Goal: Task Accomplishment & Management: Manage account settings

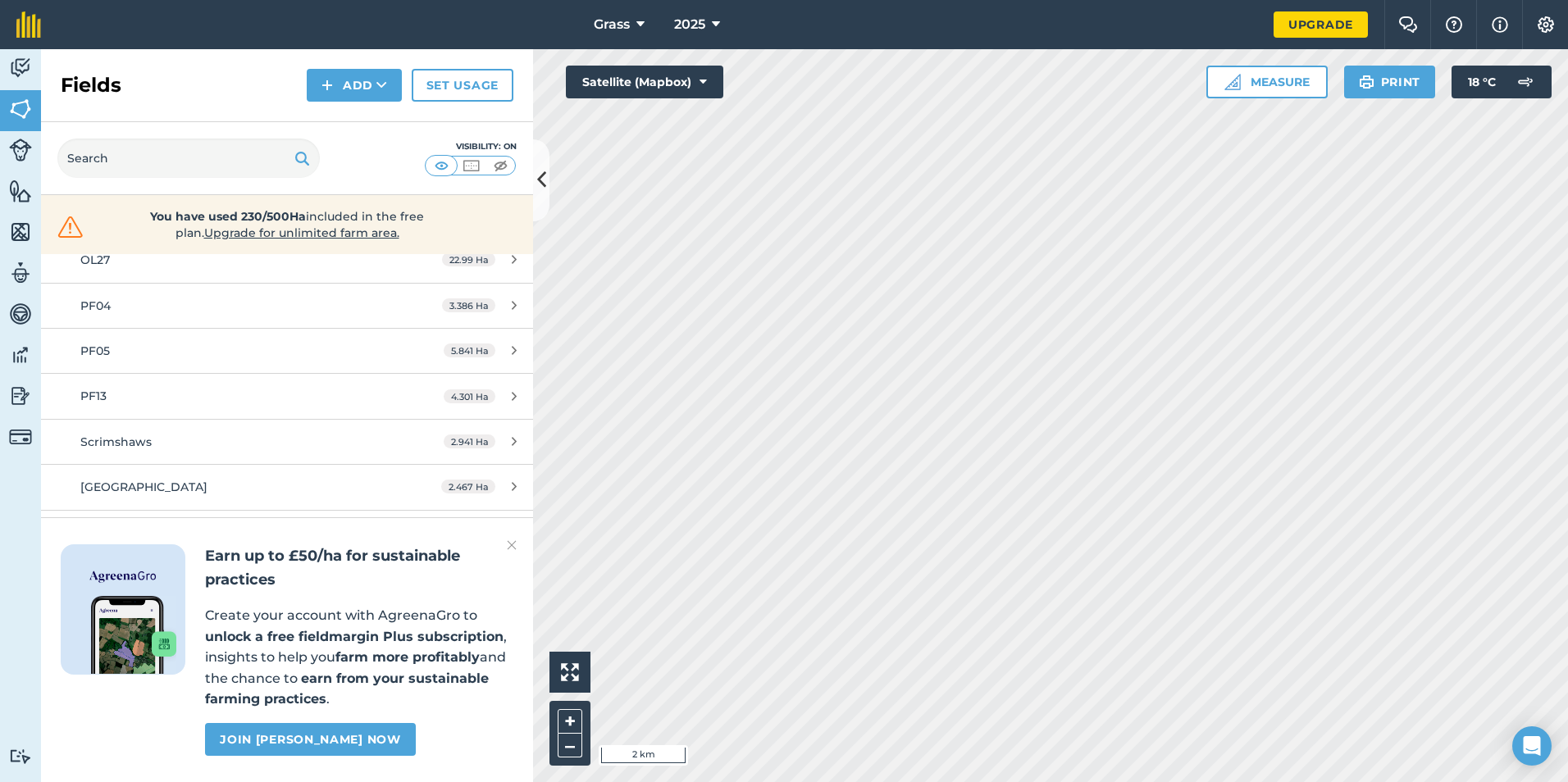
scroll to position [874, 0]
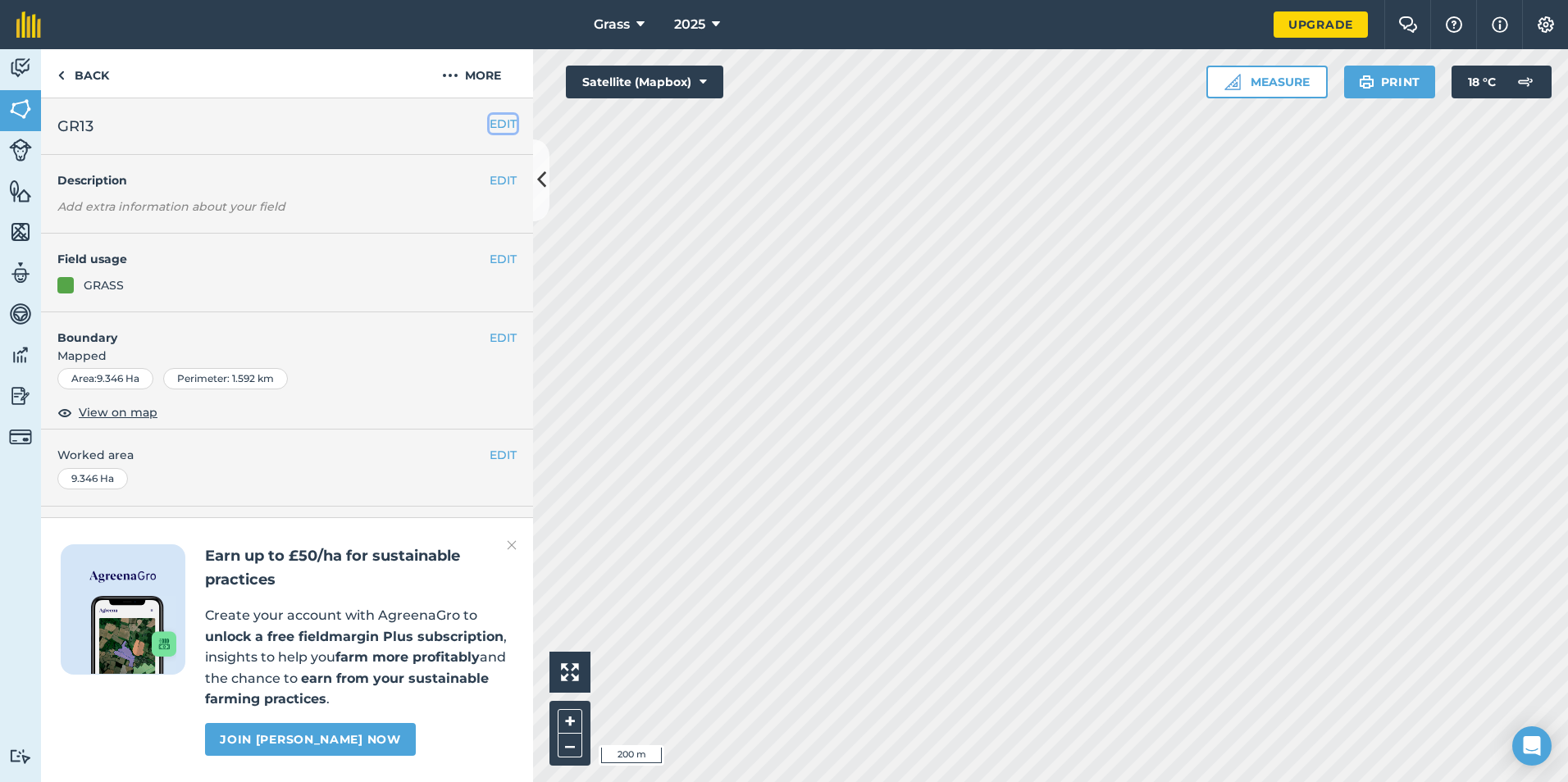
click at [507, 120] on button "EDIT" at bounding box center [503, 123] width 27 height 18
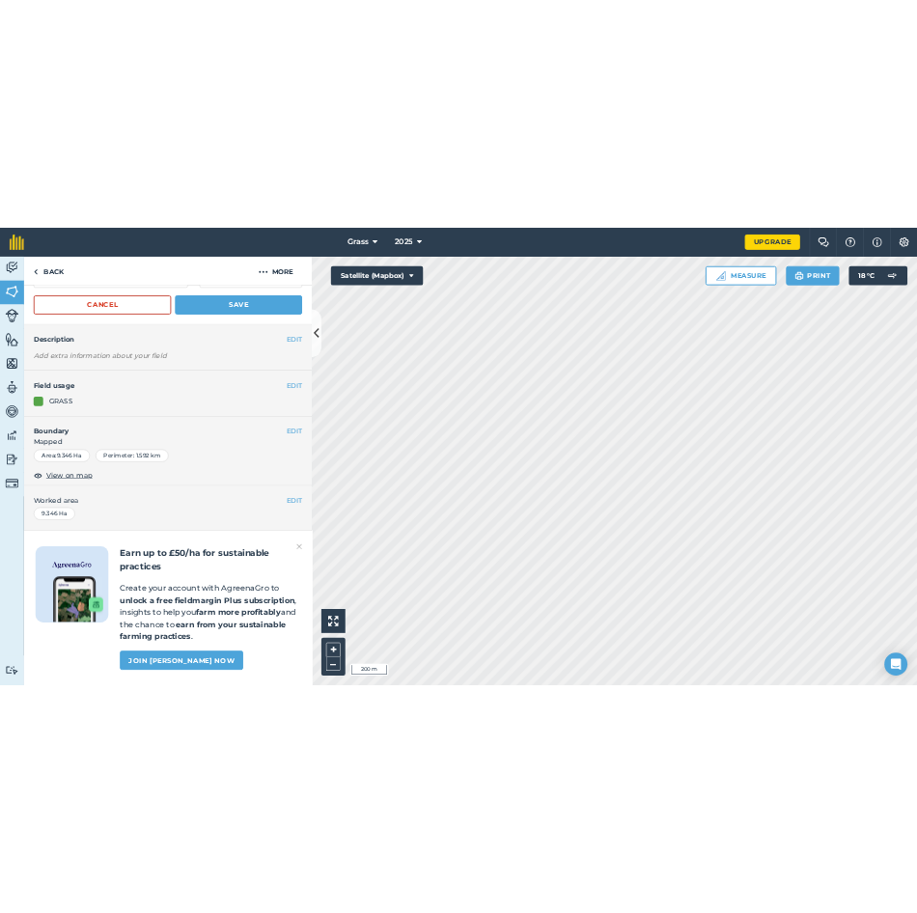
scroll to position [140, 0]
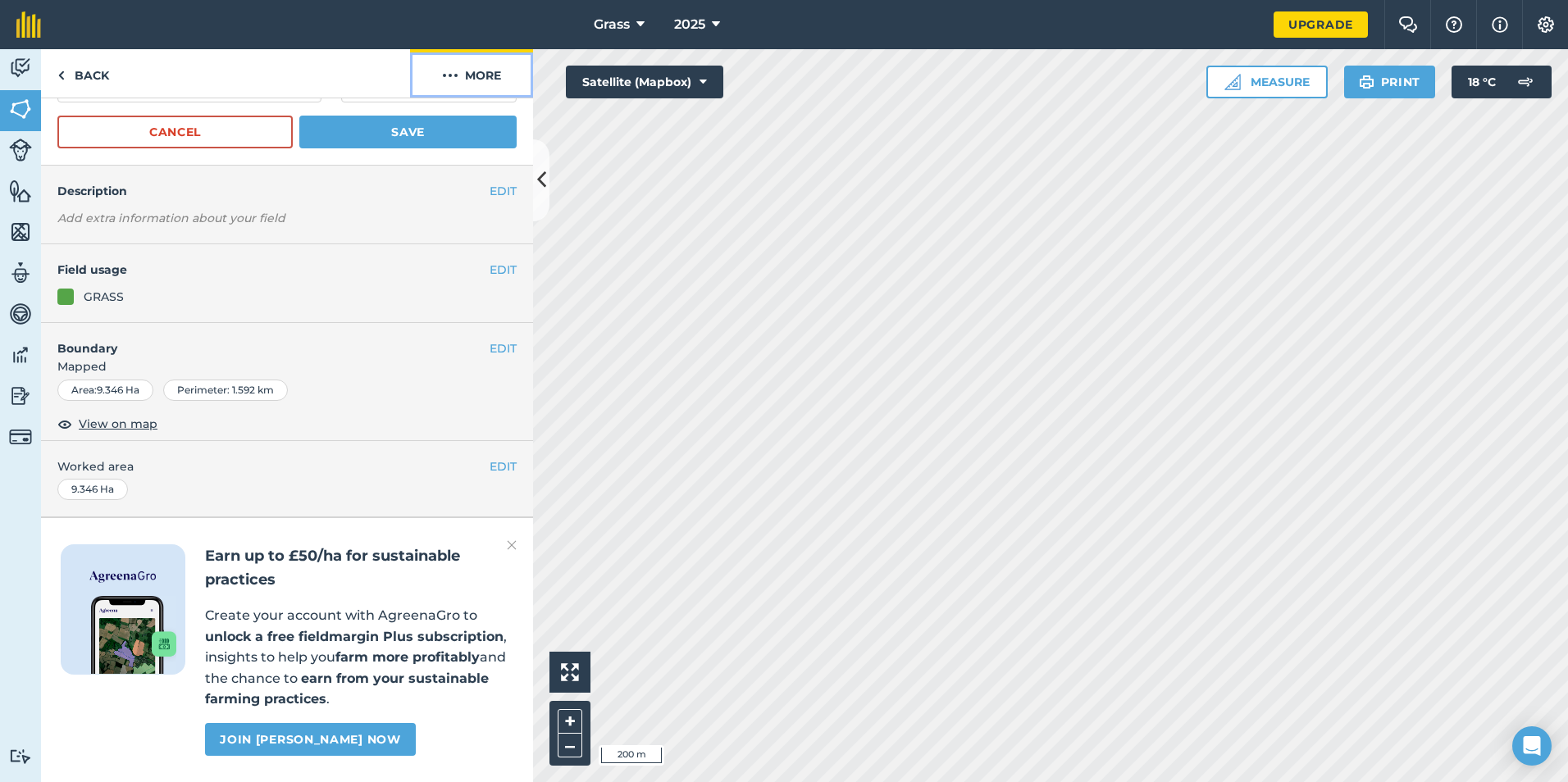
click at [461, 84] on button "More" at bounding box center [471, 73] width 123 height 48
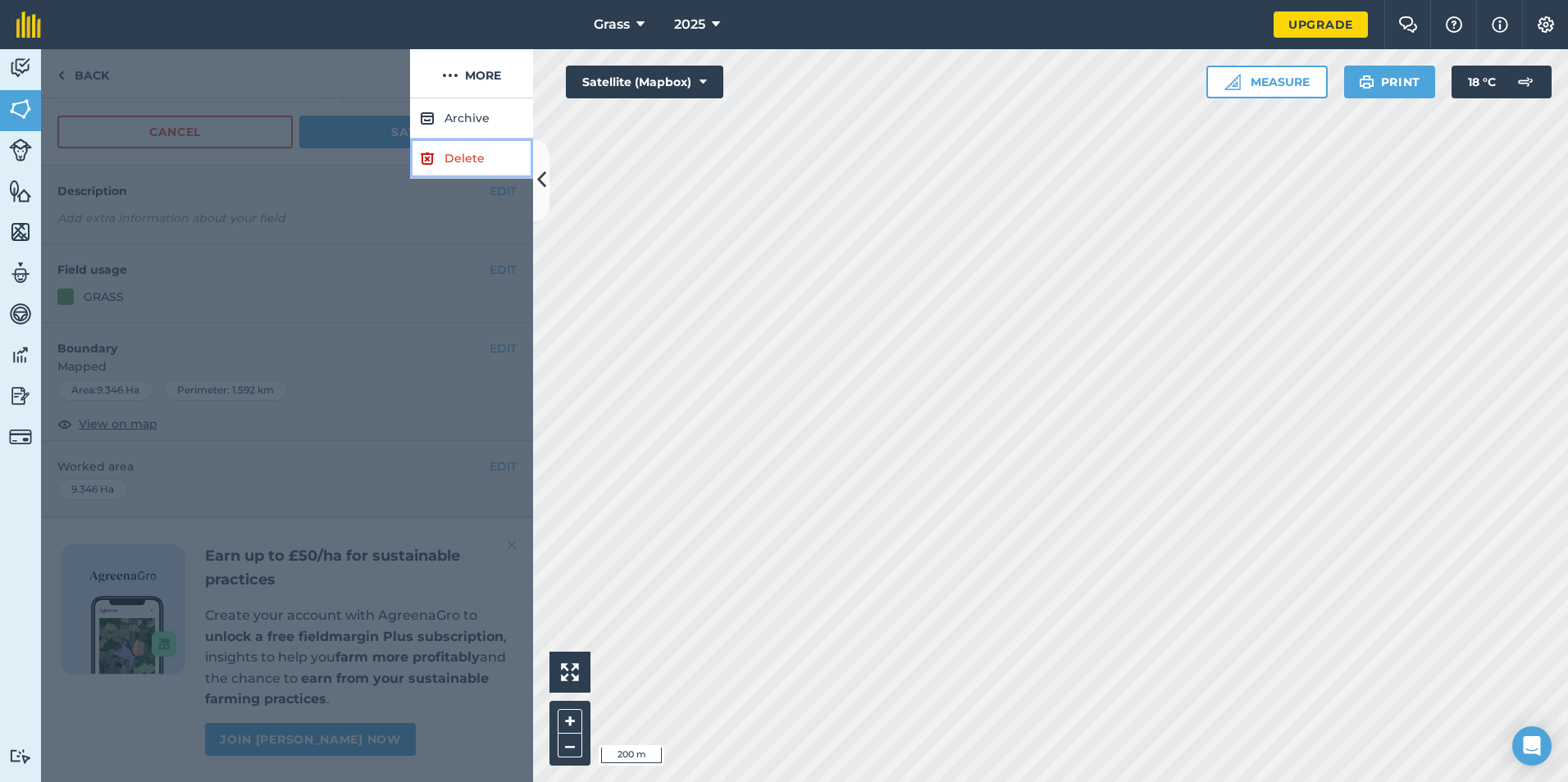
click at [454, 159] on link "Delete" at bounding box center [471, 158] width 123 height 40
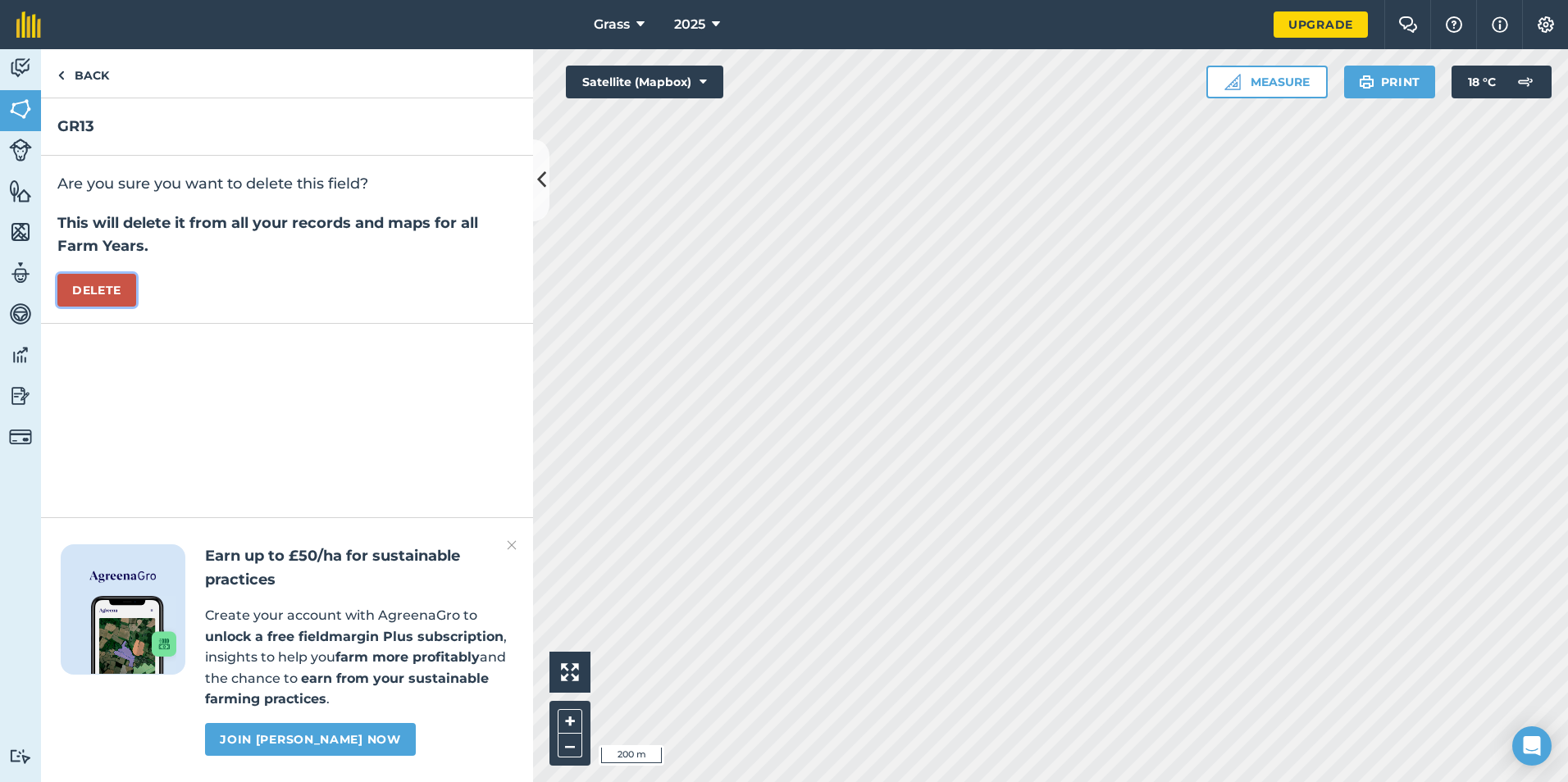
click at [109, 274] on button "Delete" at bounding box center [97, 290] width 79 height 33
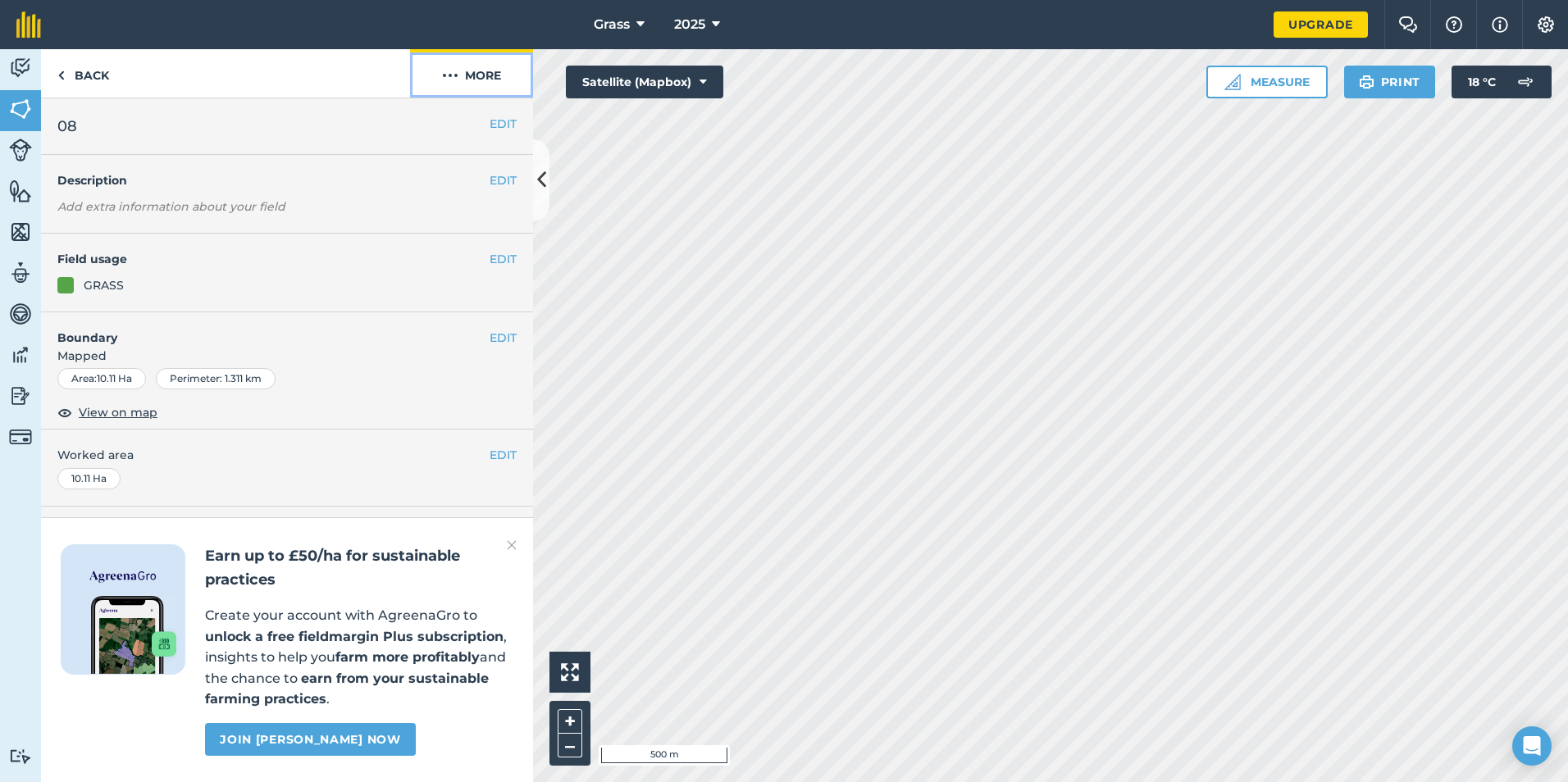
click at [480, 75] on button "More" at bounding box center [471, 73] width 123 height 48
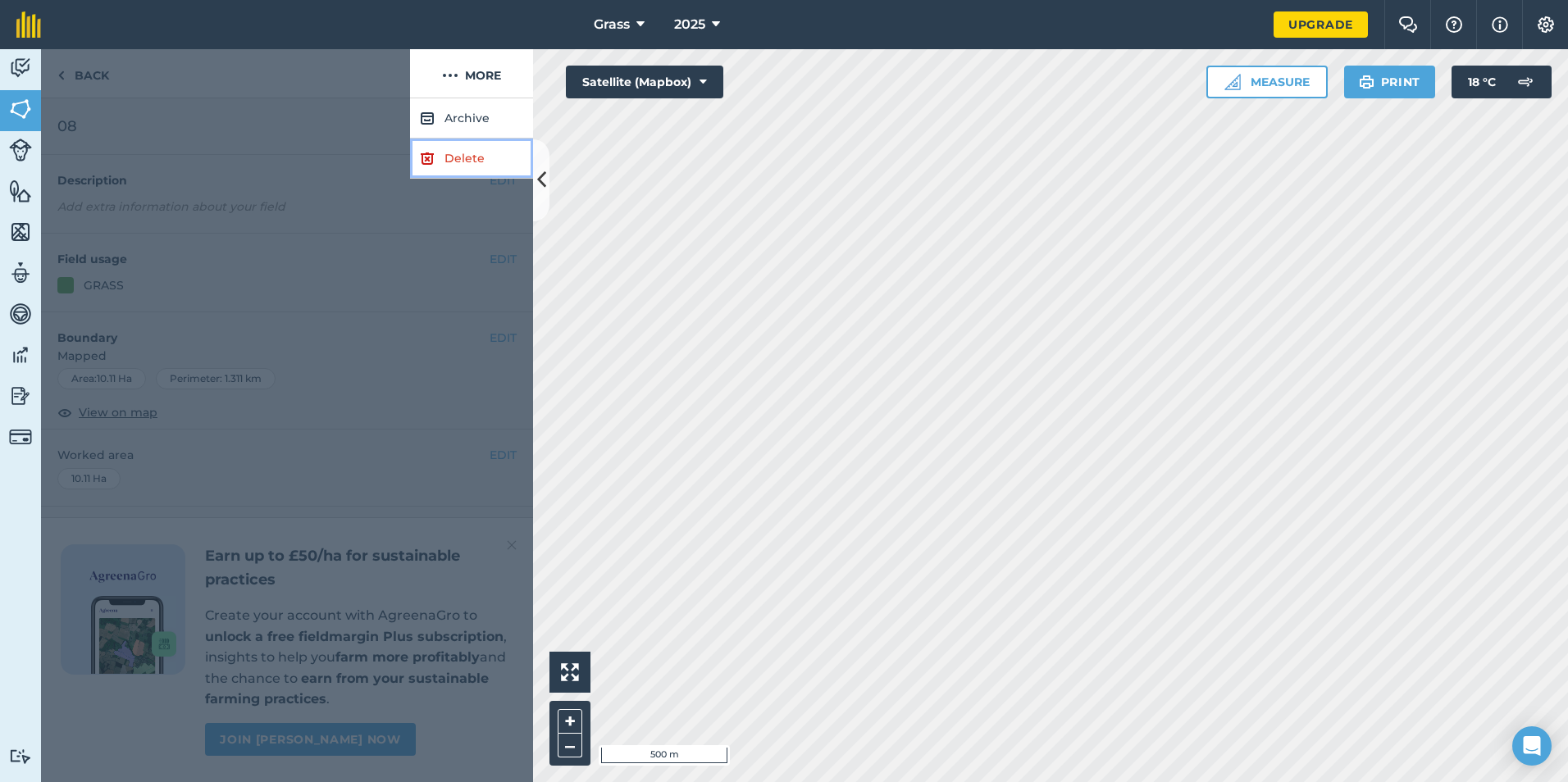
click at [447, 167] on link "Delete" at bounding box center [471, 158] width 123 height 40
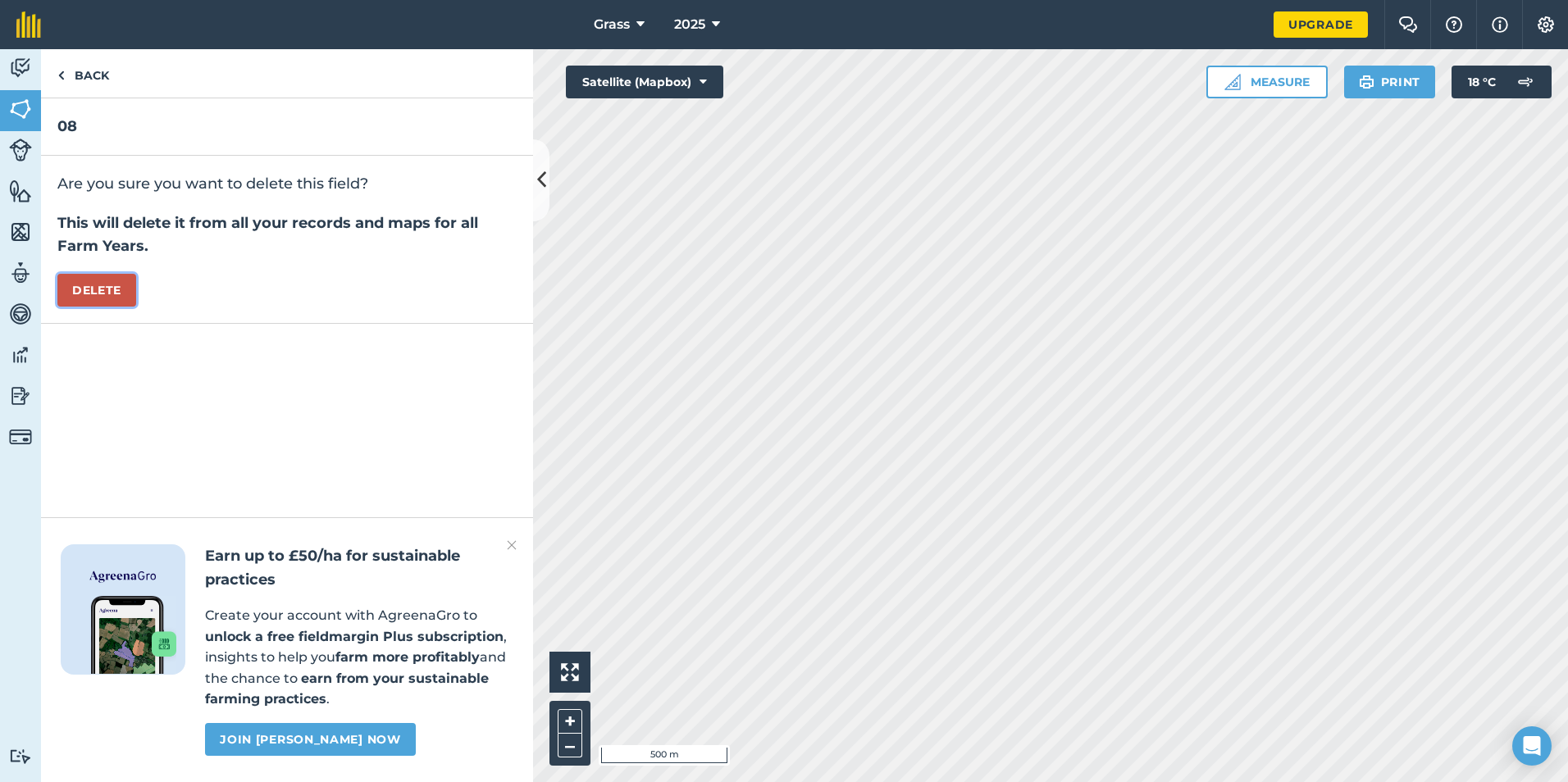
click at [96, 301] on button "Delete" at bounding box center [97, 290] width 79 height 33
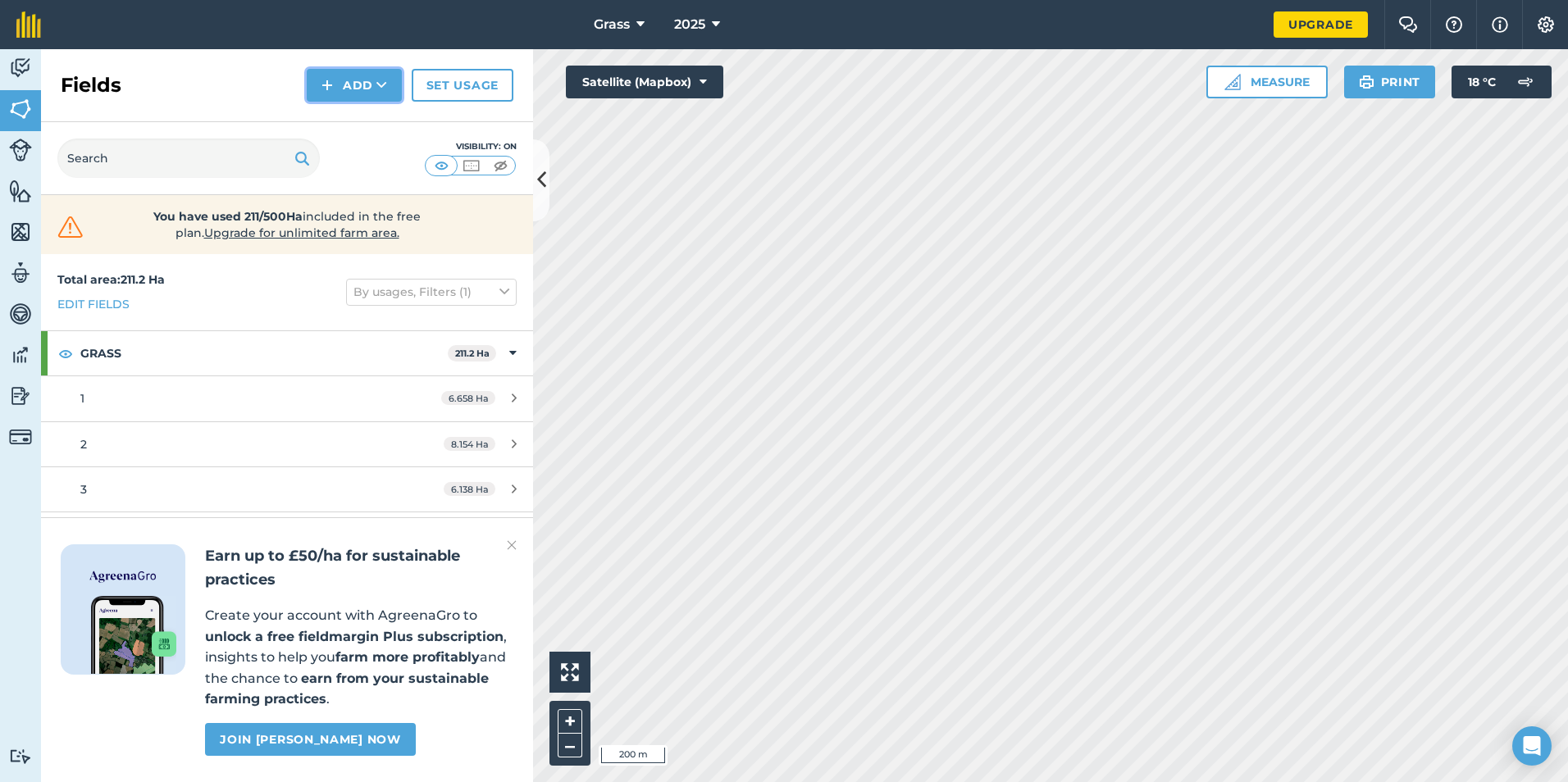
click at [393, 85] on button "Add" at bounding box center [354, 85] width 95 height 33
click at [370, 127] on link "Draw" at bounding box center [354, 122] width 90 height 36
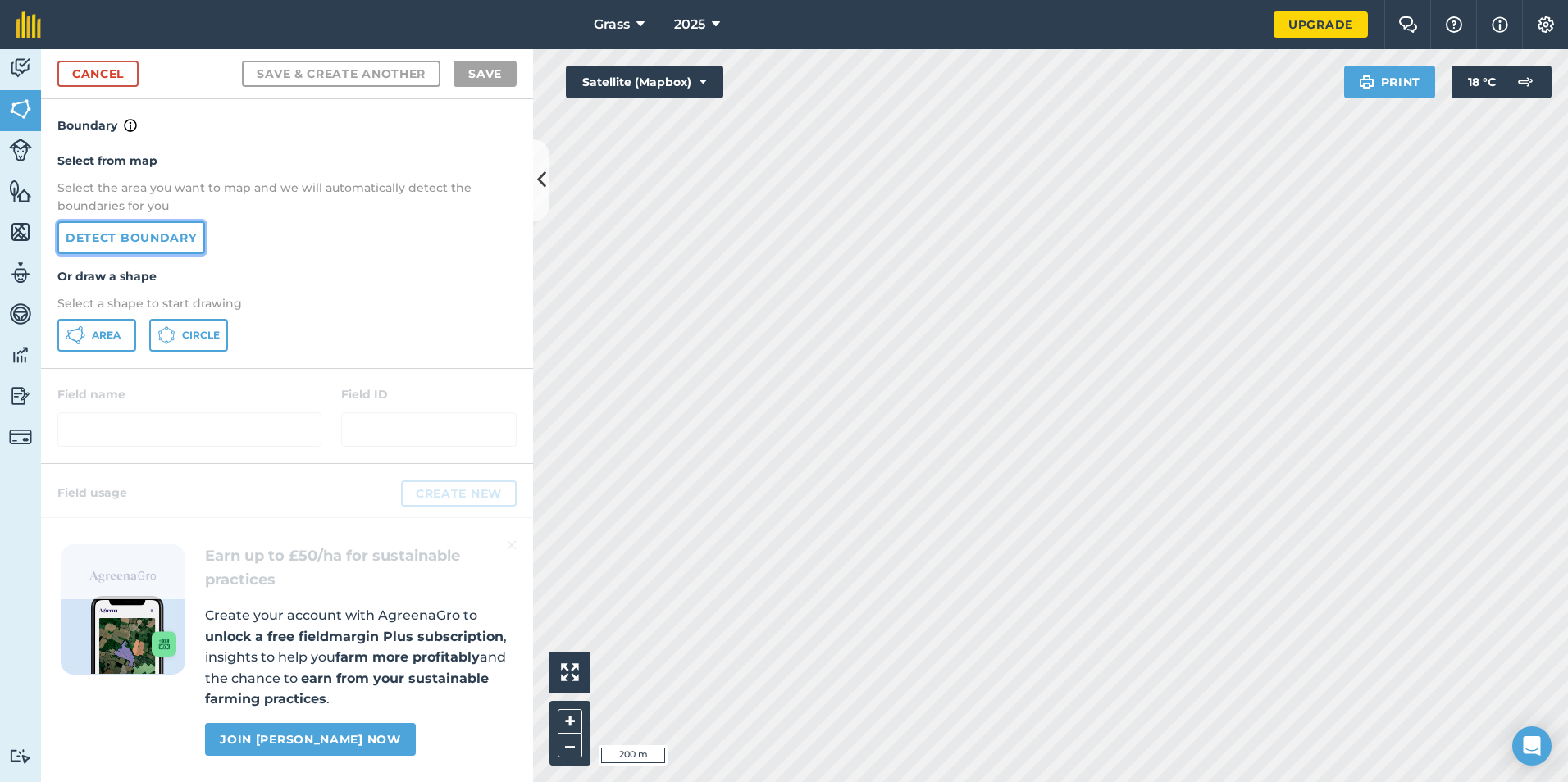
click at [199, 228] on link "Detect boundary" at bounding box center [132, 238] width 148 height 33
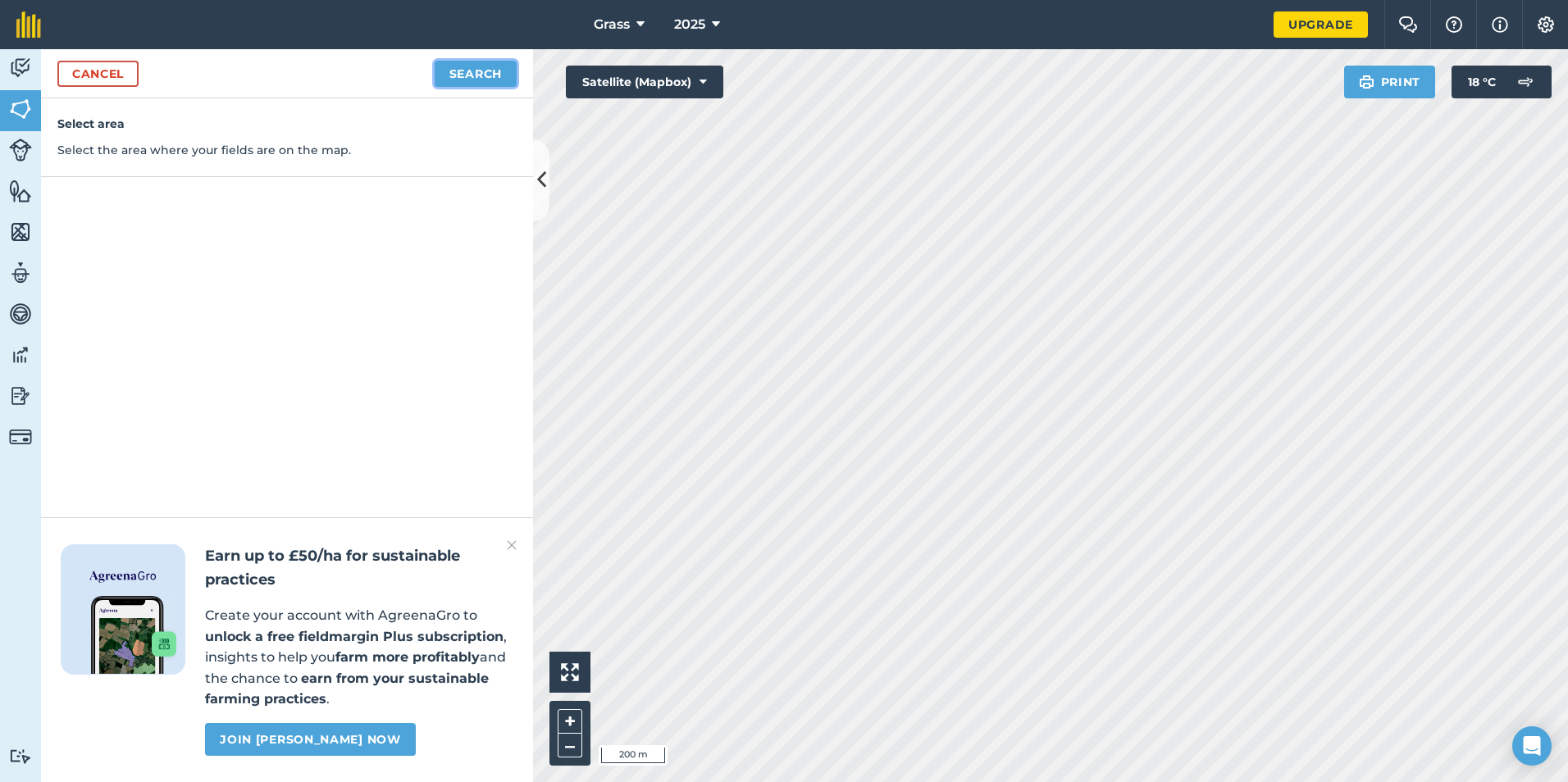
click at [464, 76] on button "Search" at bounding box center [476, 73] width 82 height 26
click at [481, 76] on button "Continue to edit boundaries" at bounding box center [393, 73] width 248 height 26
drag, startPoint x: 481, startPoint y: 76, endPoint x: 474, endPoint y: 70, distance: 9.2
click at [474, 70] on button "Continue to name fields" at bounding box center [410, 73] width 212 height 26
click at [202, 160] on input "text" at bounding box center [216, 158] width 268 height 35
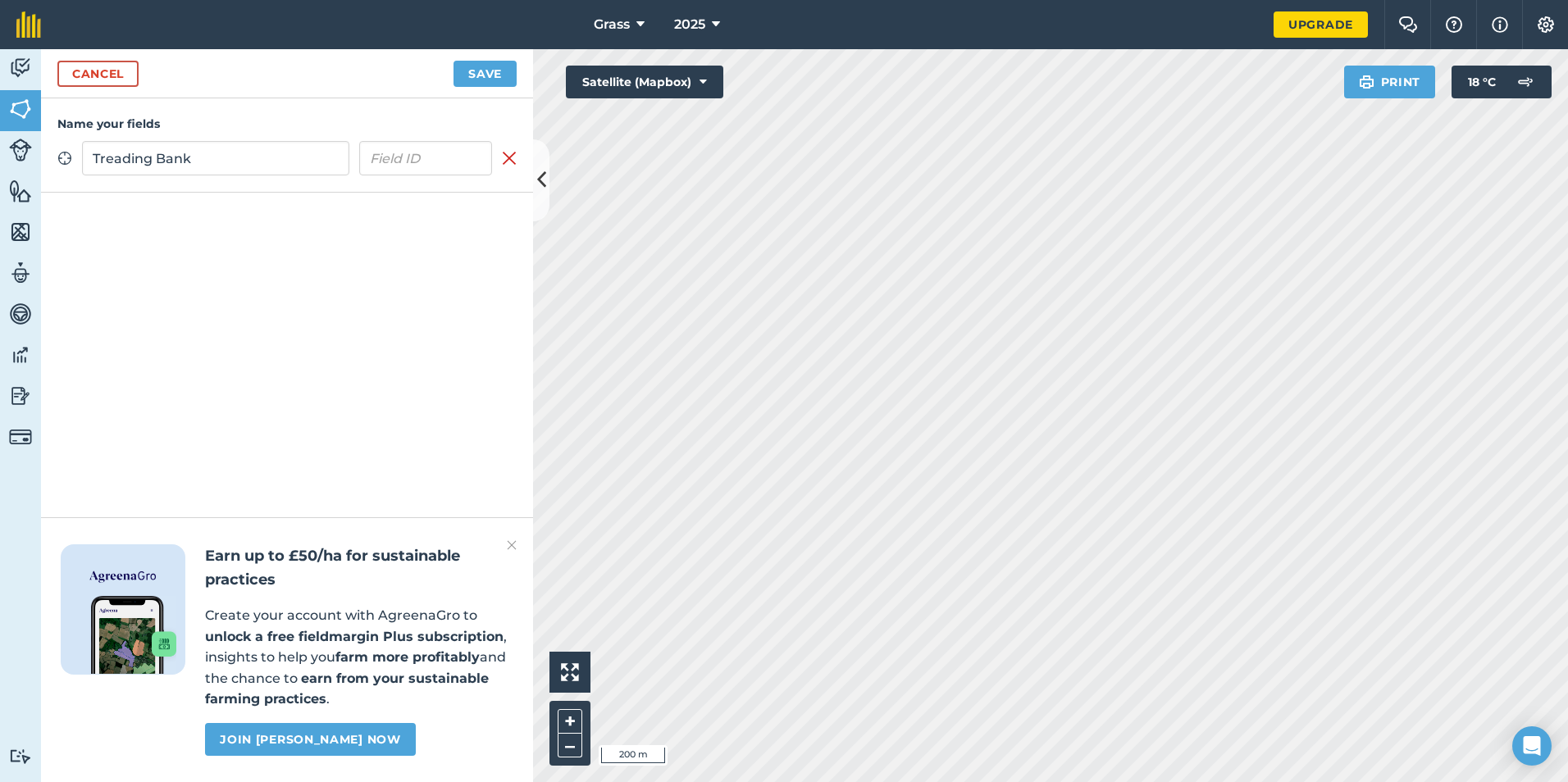
type input "Treading Bank"
click at [494, 64] on button "Save" at bounding box center [485, 73] width 63 height 26
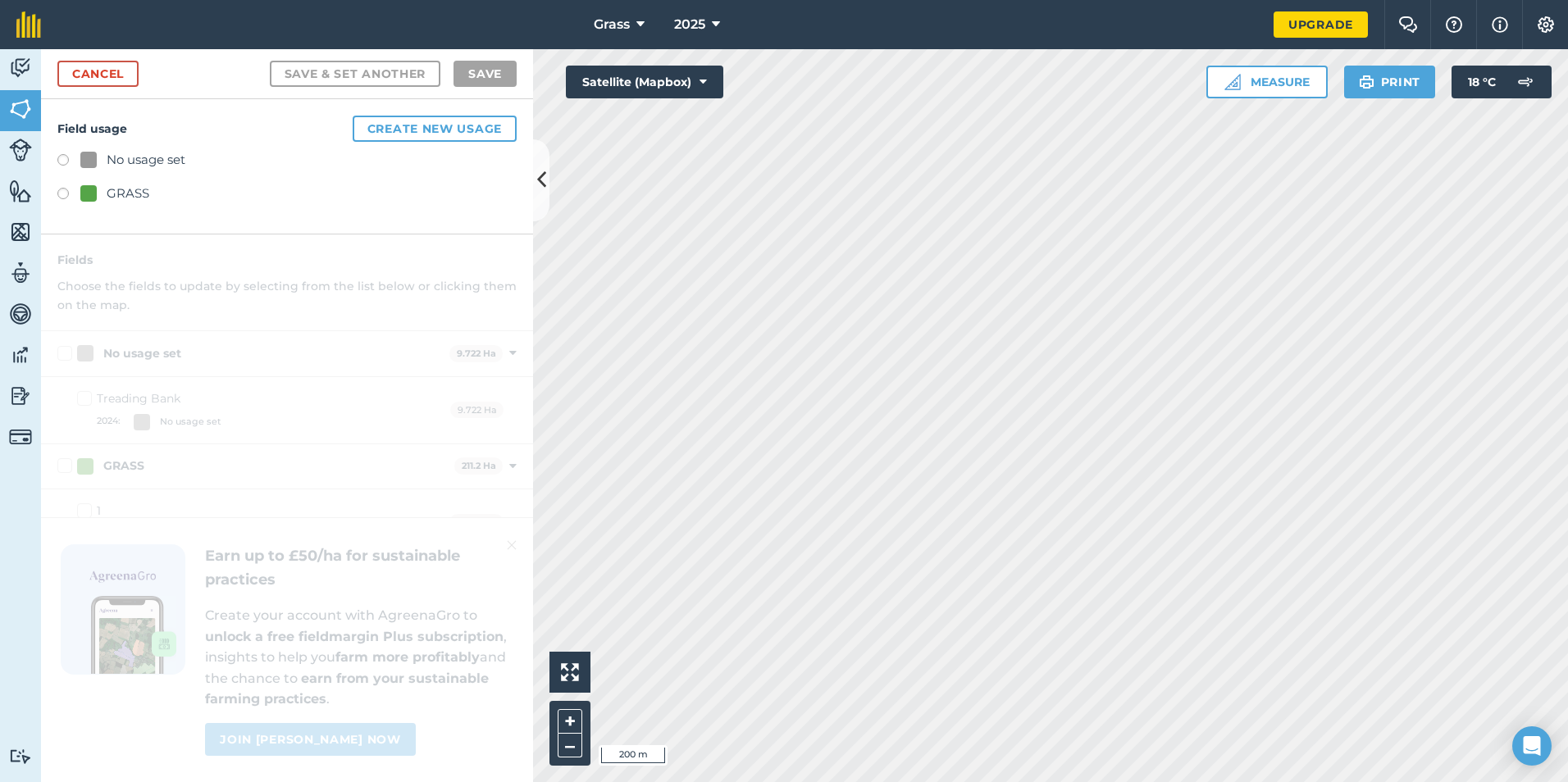
click at [118, 188] on div "GRASS" at bounding box center [128, 193] width 42 height 20
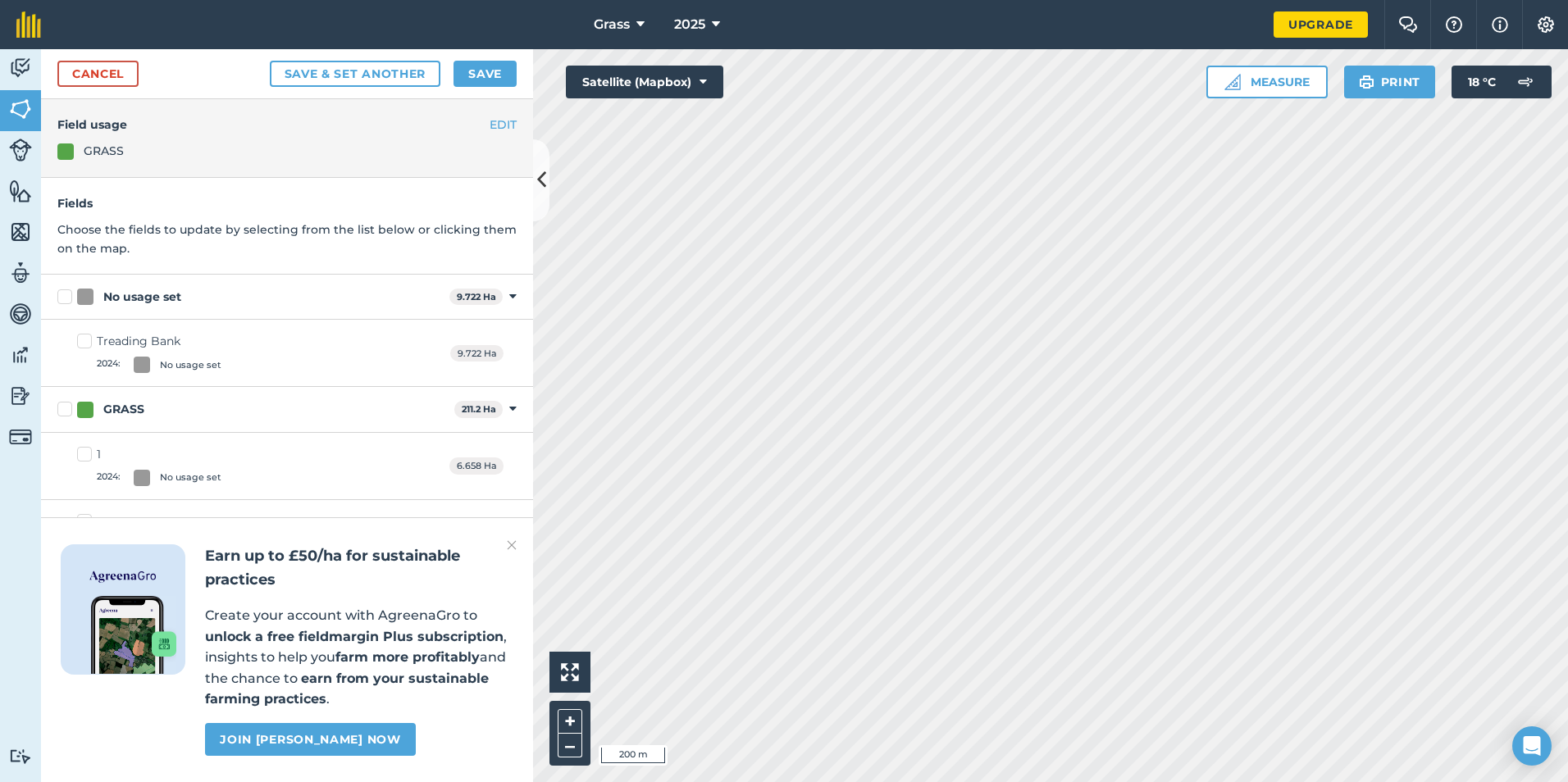
click at [59, 296] on label "No usage set" at bounding box center [251, 297] width 386 height 17
click at [59, 296] on input "No usage set" at bounding box center [63, 294] width 11 height 11
checkbox input "true"
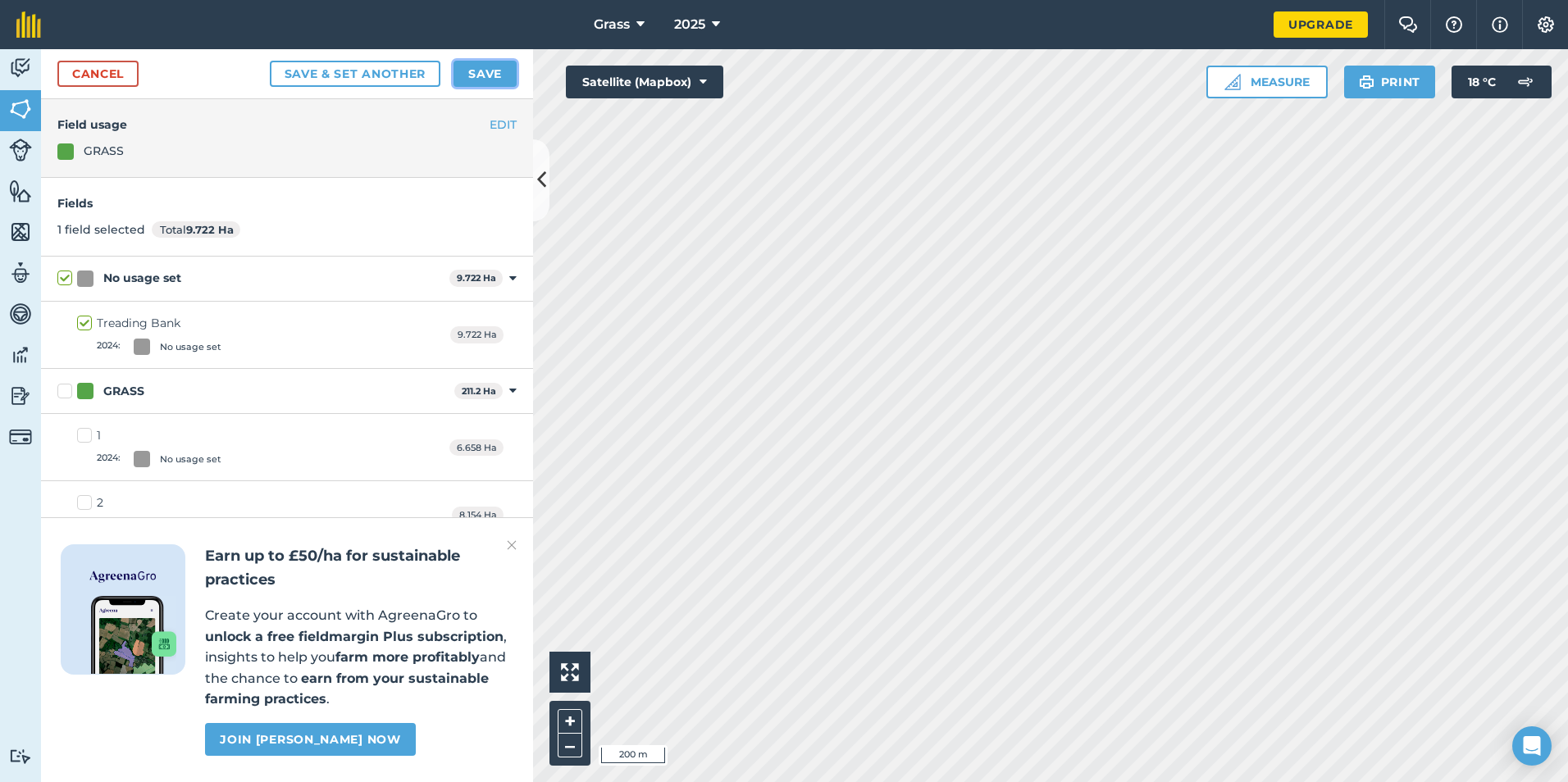
click at [504, 79] on button "Save" at bounding box center [485, 73] width 63 height 26
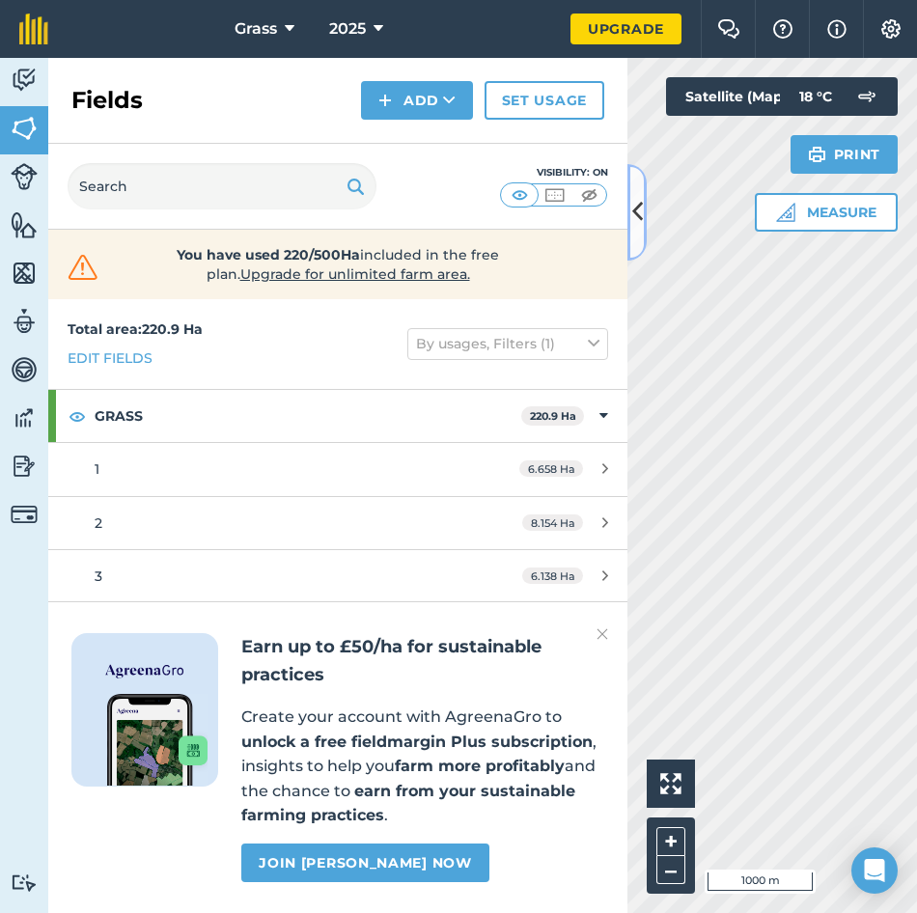
click at [633, 242] on button at bounding box center [637, 212] width 19 height 97
